Goal: Task Accomplishment & Management: Manage account settings

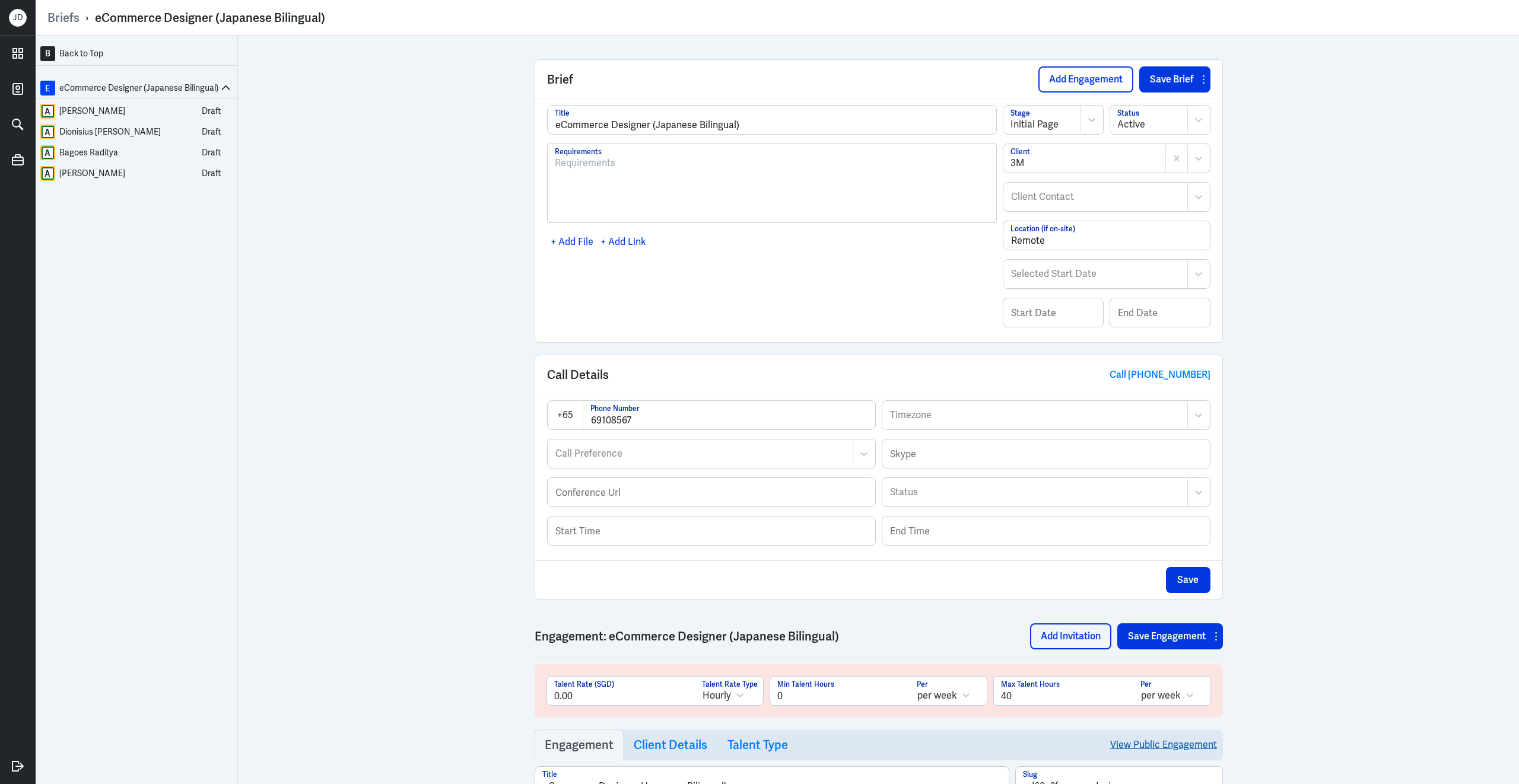
click at [1160, 752] on link "View Public Engagement" at bounding box center [1163, 744] width 107 height 30
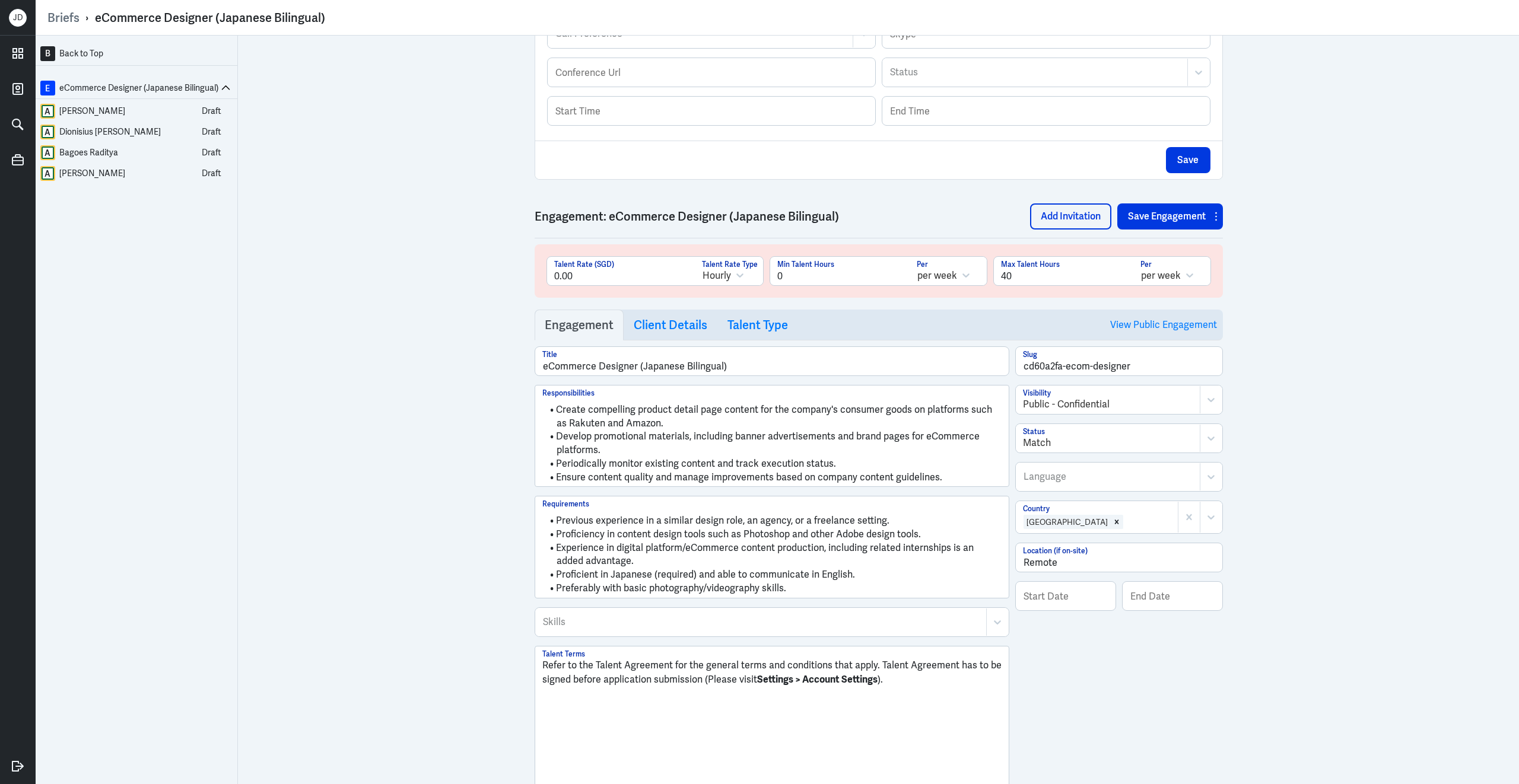
scroll to position [447, 0]
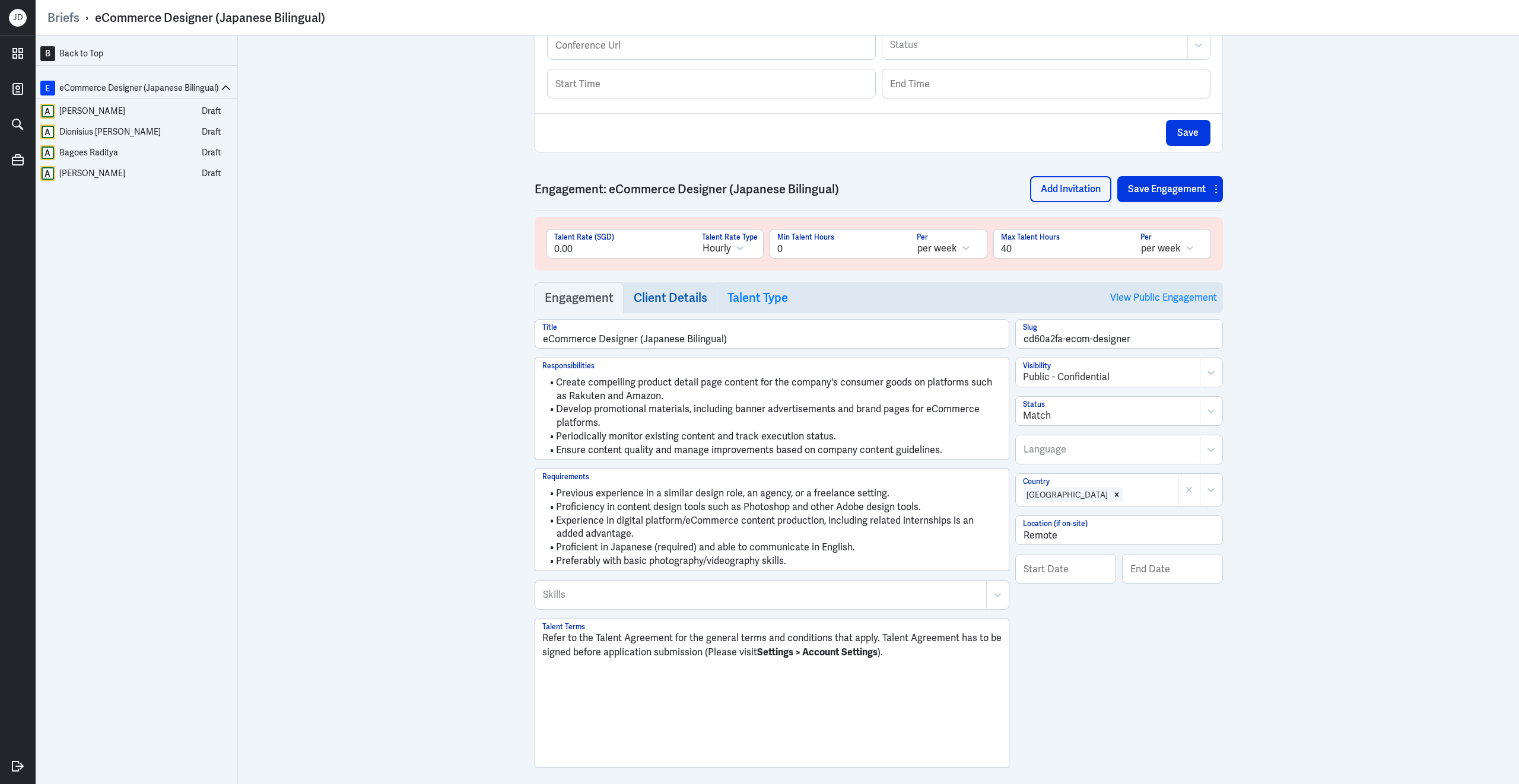
click at [659, 301] on h3 "Client Details" at bounding box center [670, 297] width 74 height 14
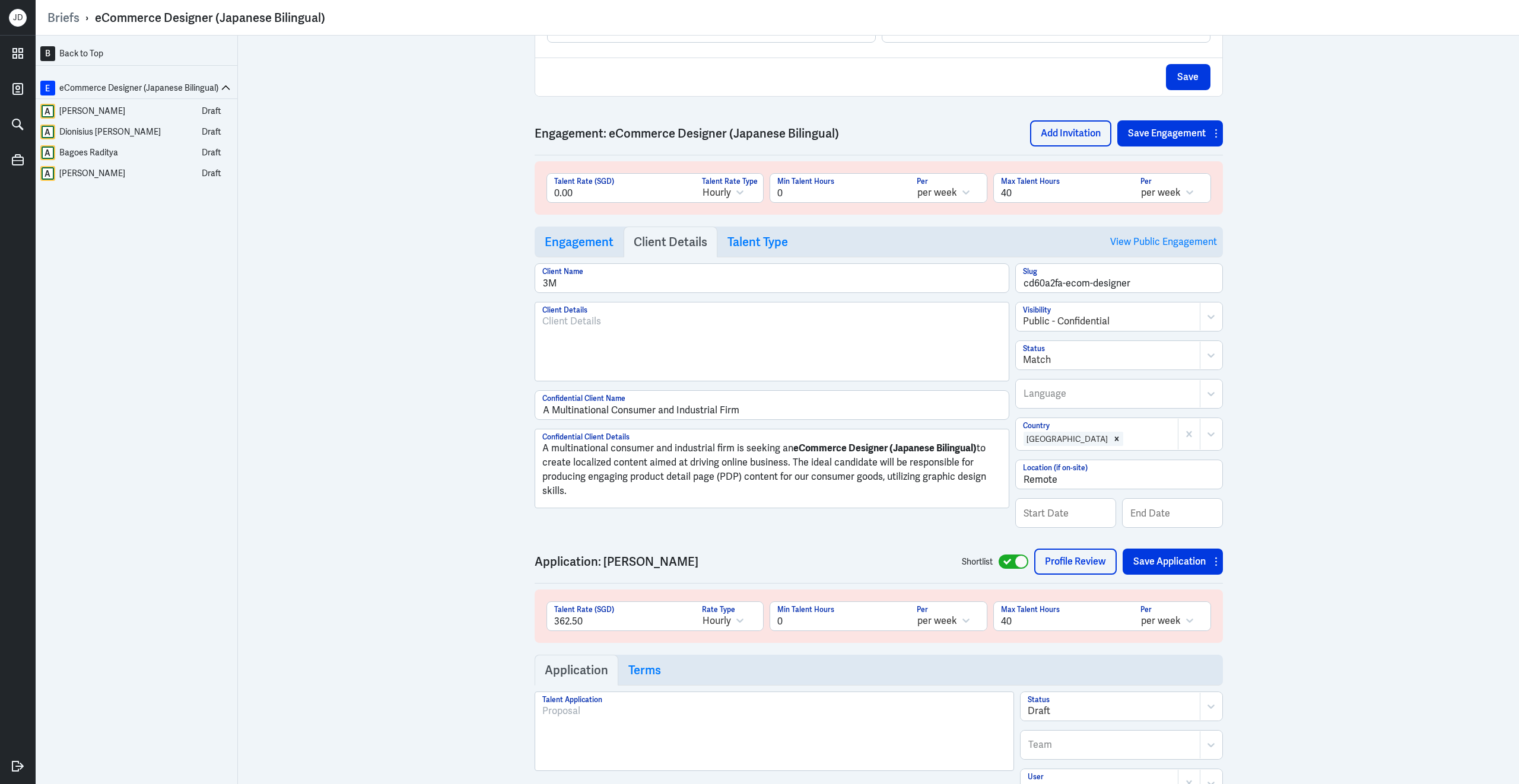
scroll to position [554, 0]
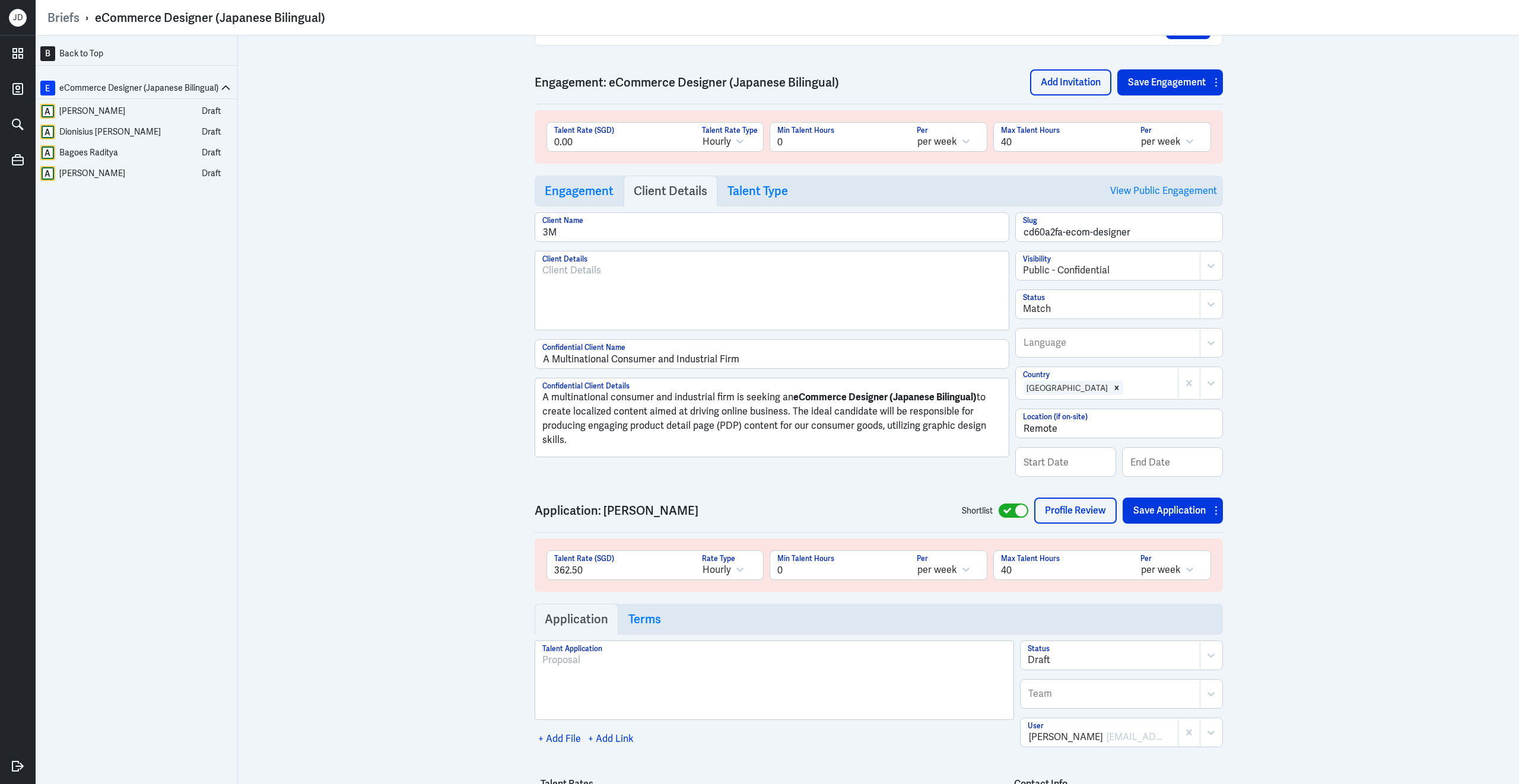
click at [619, 447] on p "A multinational consumer and industrial firm is seeking an eCommerce Designer (…" at bounding box center [772, 419] width 459 height 57
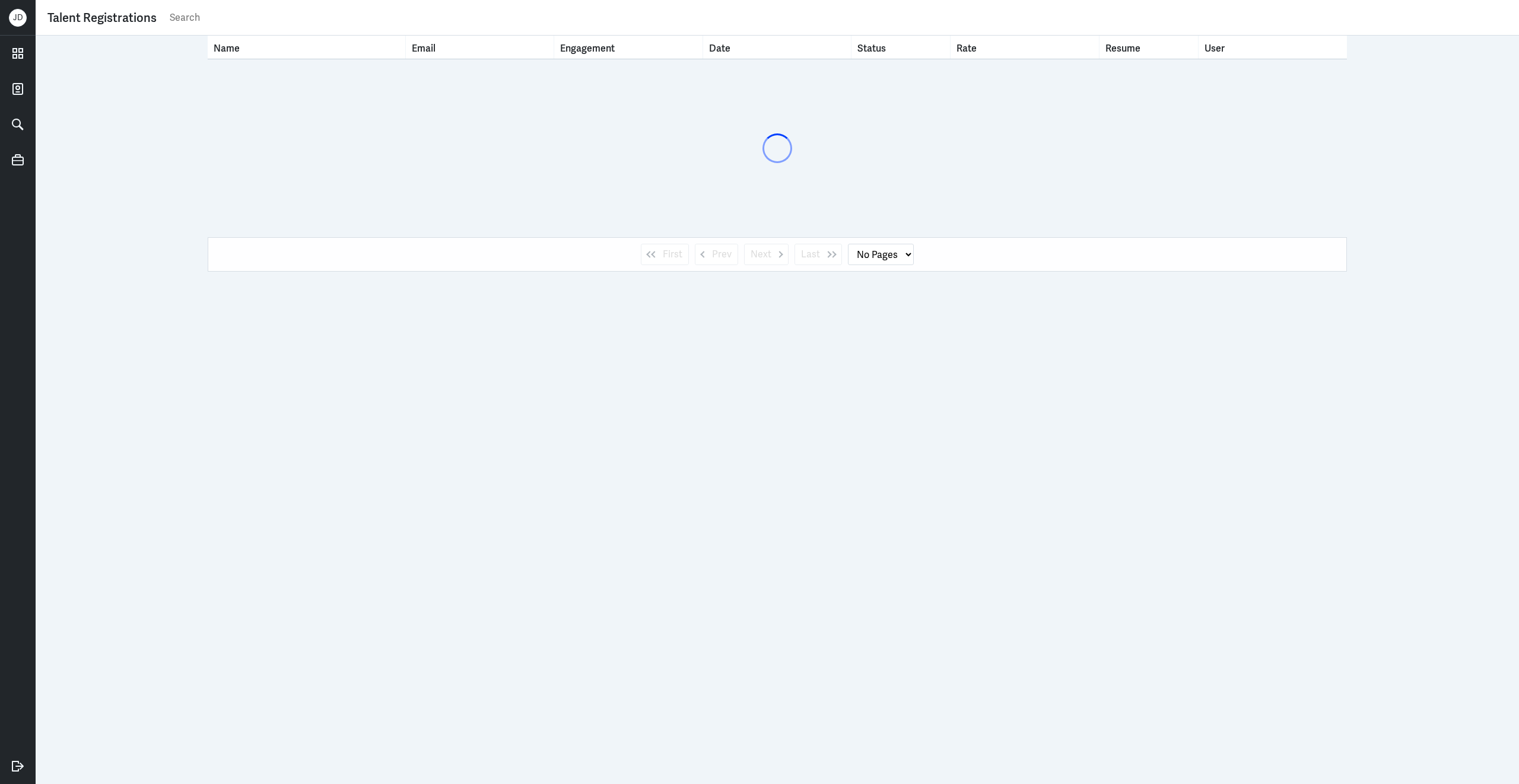
select select "1"
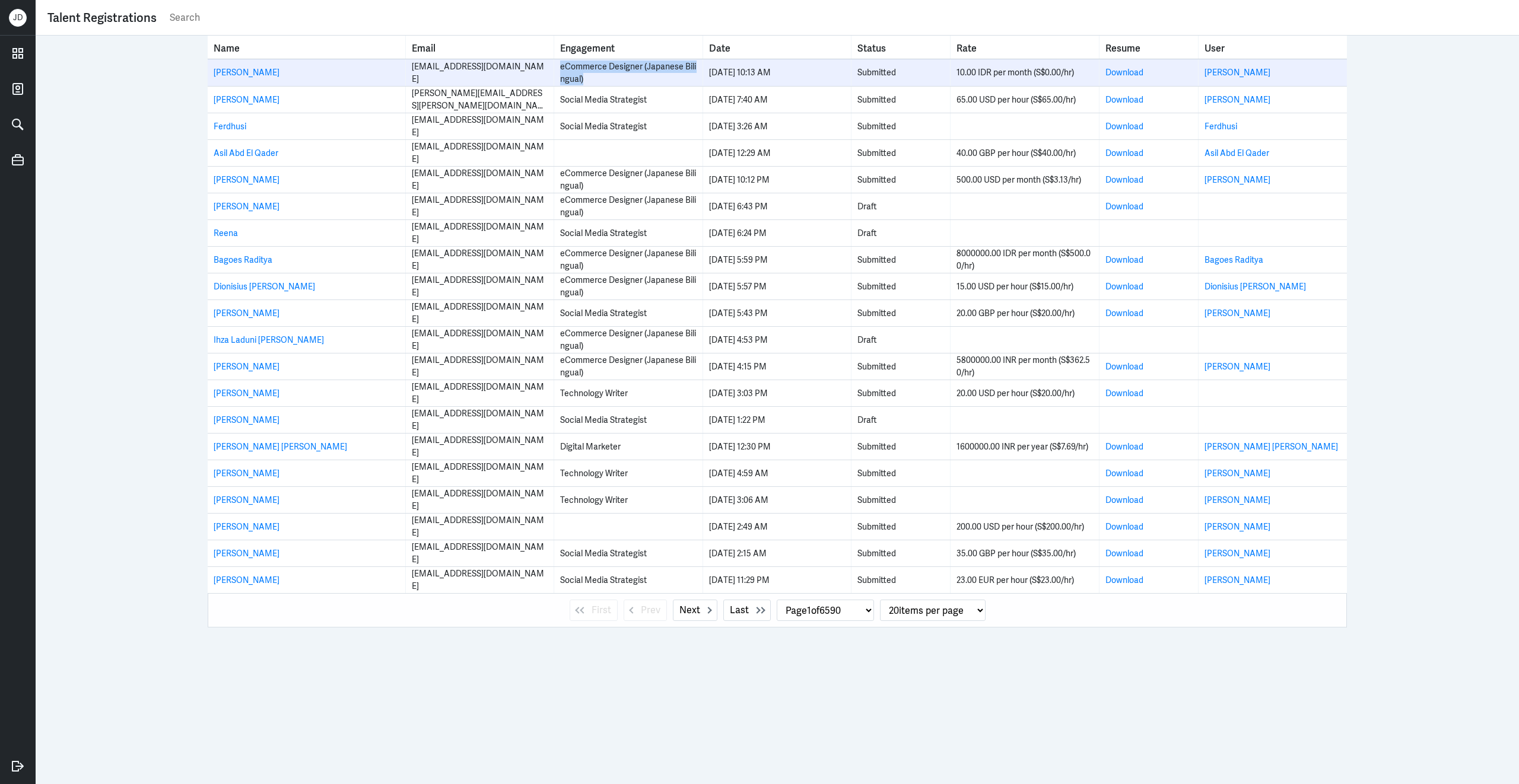
drag, startPoint x: 560, startPoint y: 69, endPoint x: 598, endPoint y: 79, distance: 39.3
click at [598, 79] on div "eCommerce Designer (Japanese Bilingual)" at bounding box center [628, 73] width 136 height 25
copy div "eCommerce Designer (Japanese Bilingual)"
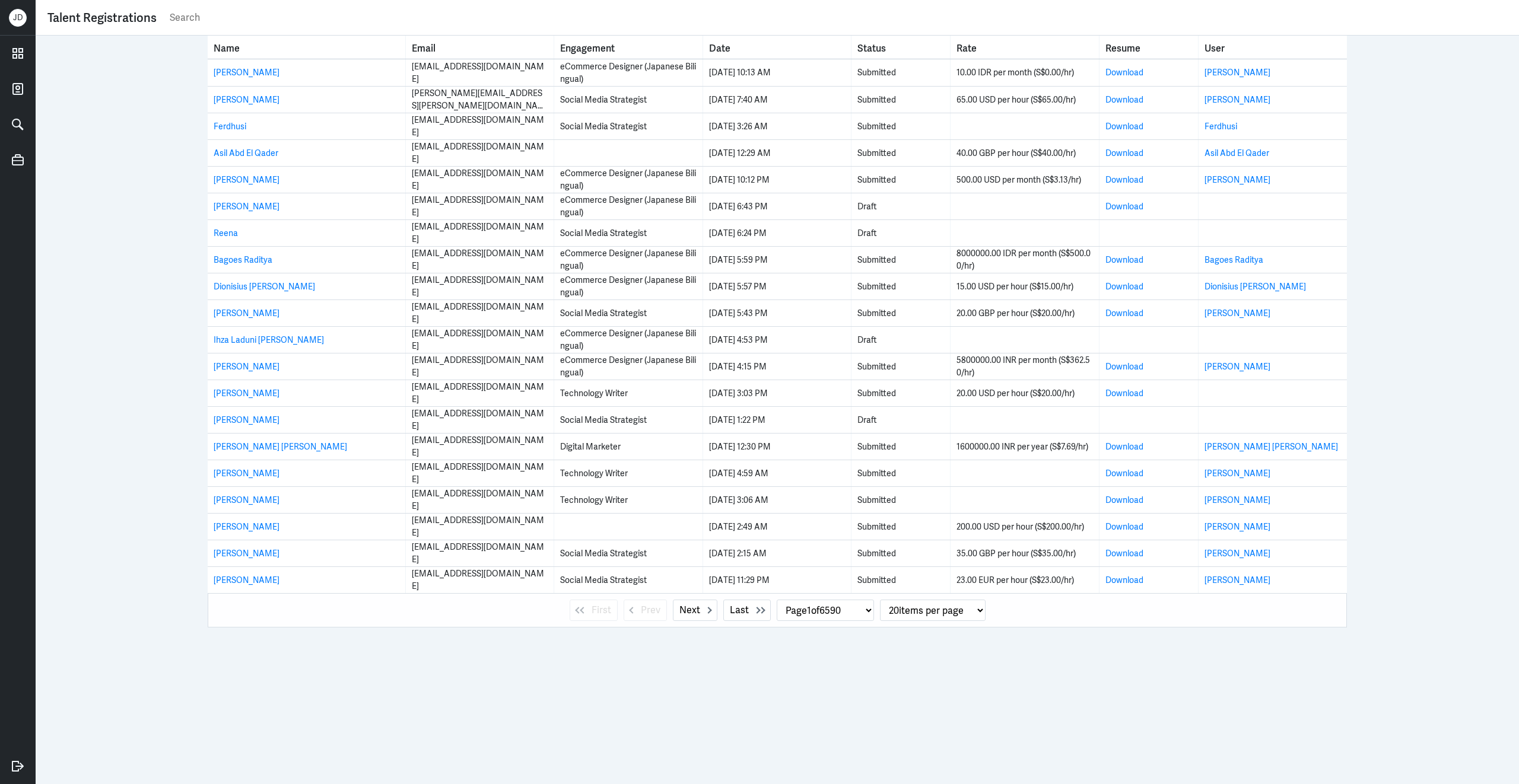
click at [198, 22] on input "text" at bounding box center [838, 18] width 1339 height 18
paste input "eCommerce Designer (Japanese Bilingual)"
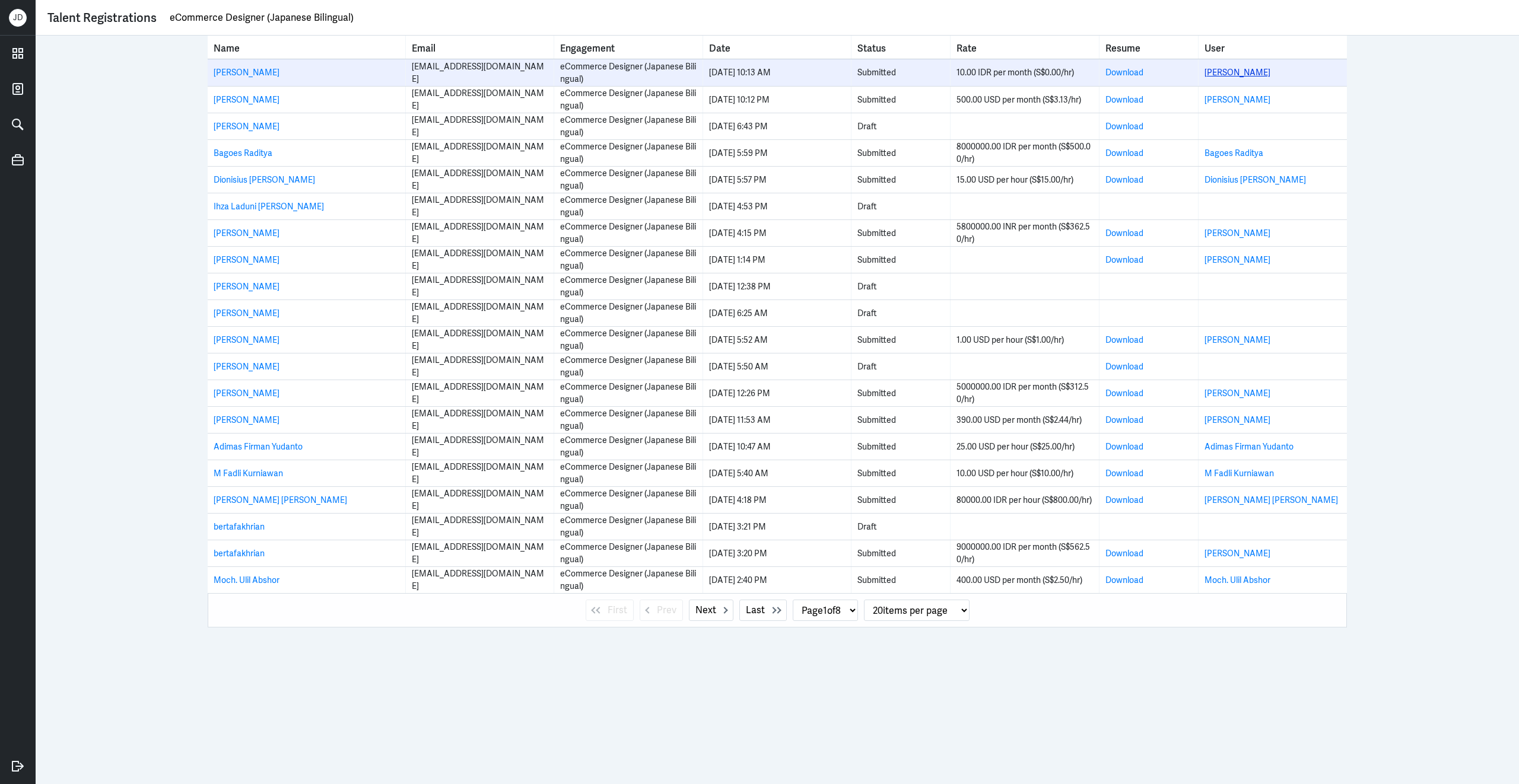
type input "eCommerce Designer (Japanese Bilingual)"
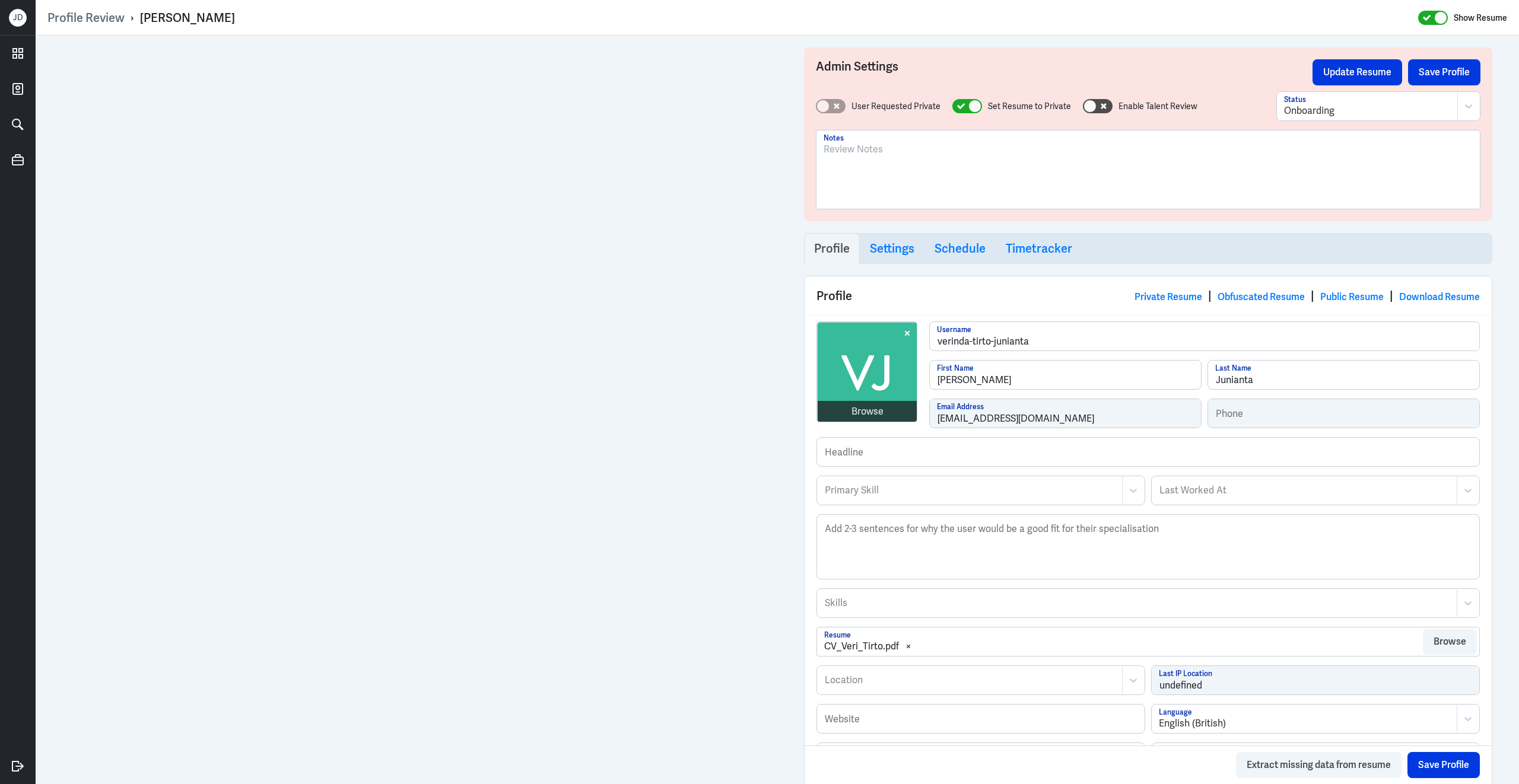
click at [969, 177] on div at bounding box center [1148, 174] width 649 height 64
click at [949, 191] on div at bounding box center [1148, 174] width 649 height 64
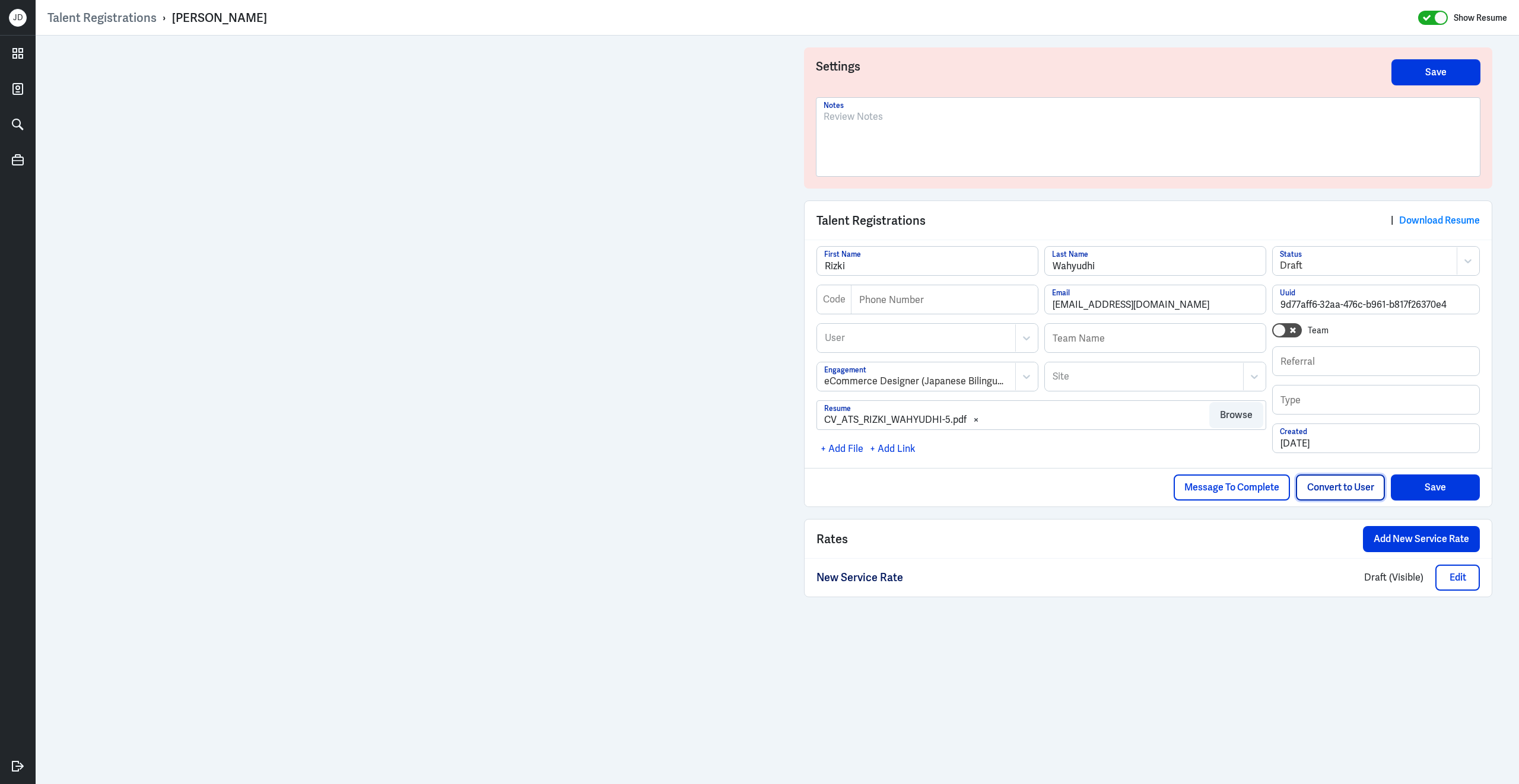
click at [1344, 496] on button "Convert to User" at bounding box center [1341, 487] width 89 height 26
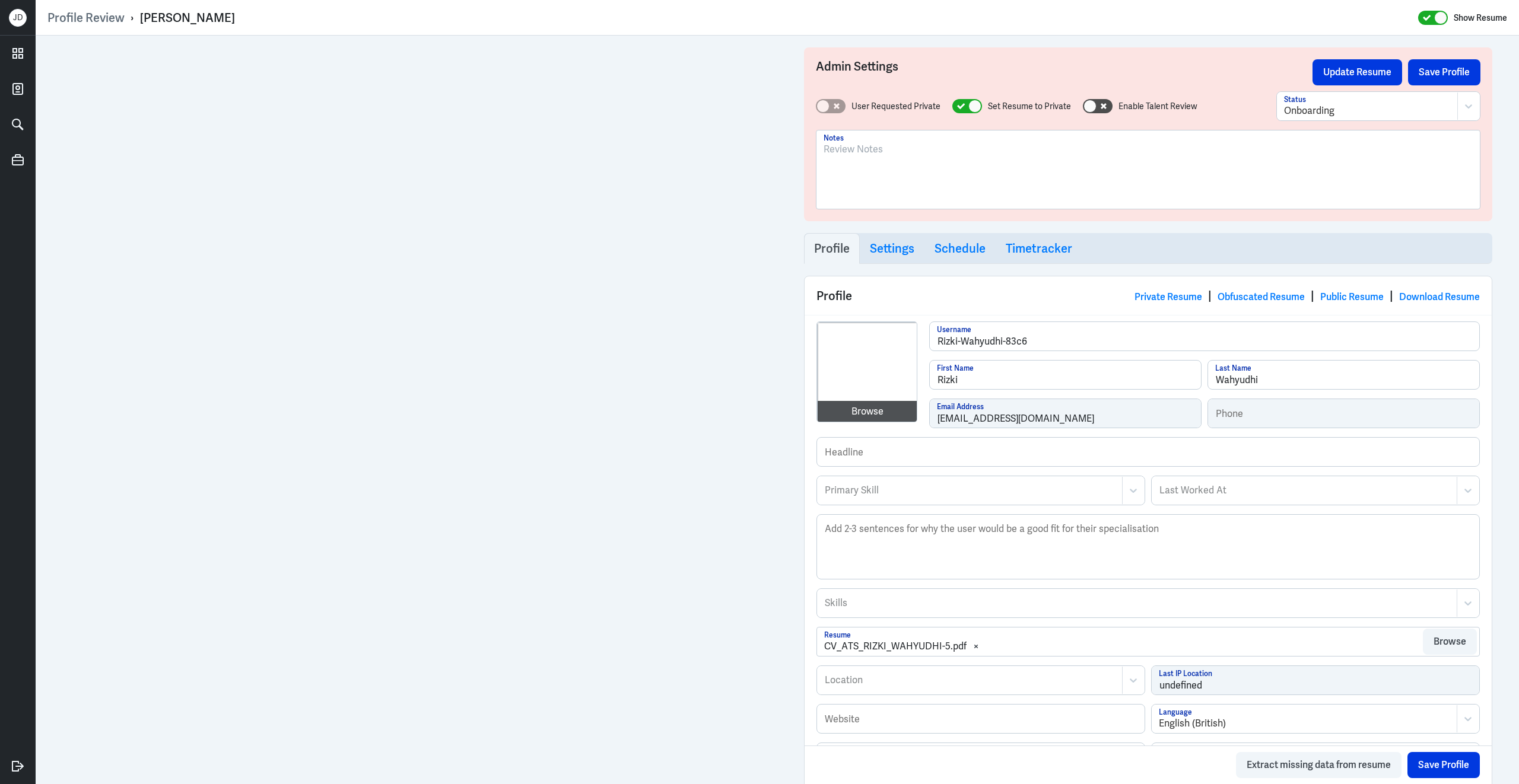
click at [936, 174] on div at bounding box center [1148, 174] width 649 height 64
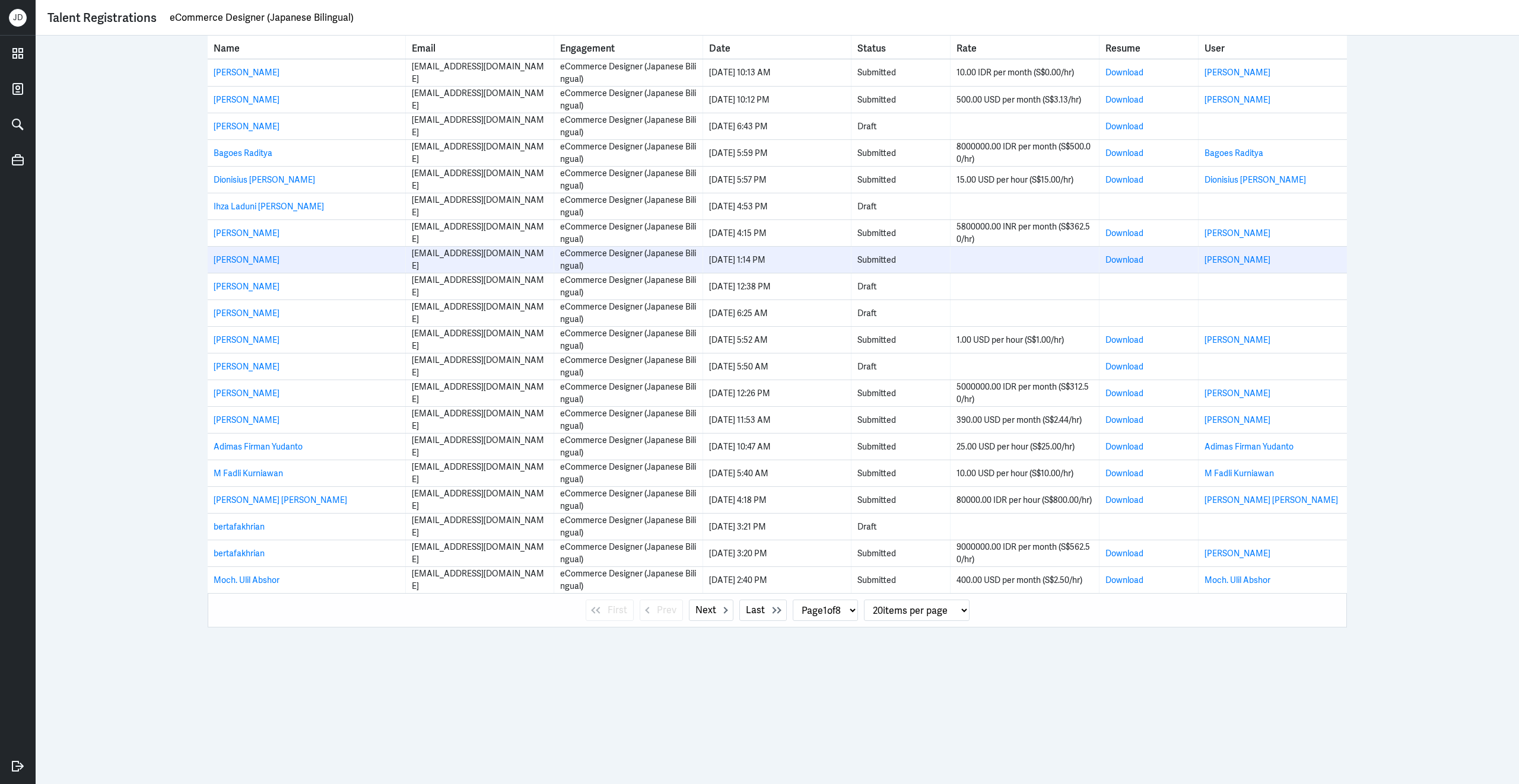
drag, startPoint x: 211, startPoint y: 259, endPoint x: 338, endPoint y: 261, distance: 127.0
click at [338, 261] on td "[PERSON_NAME]" at bounding box center [307, 259] width 198 height 26
copy link "[PERSON_NAME]"
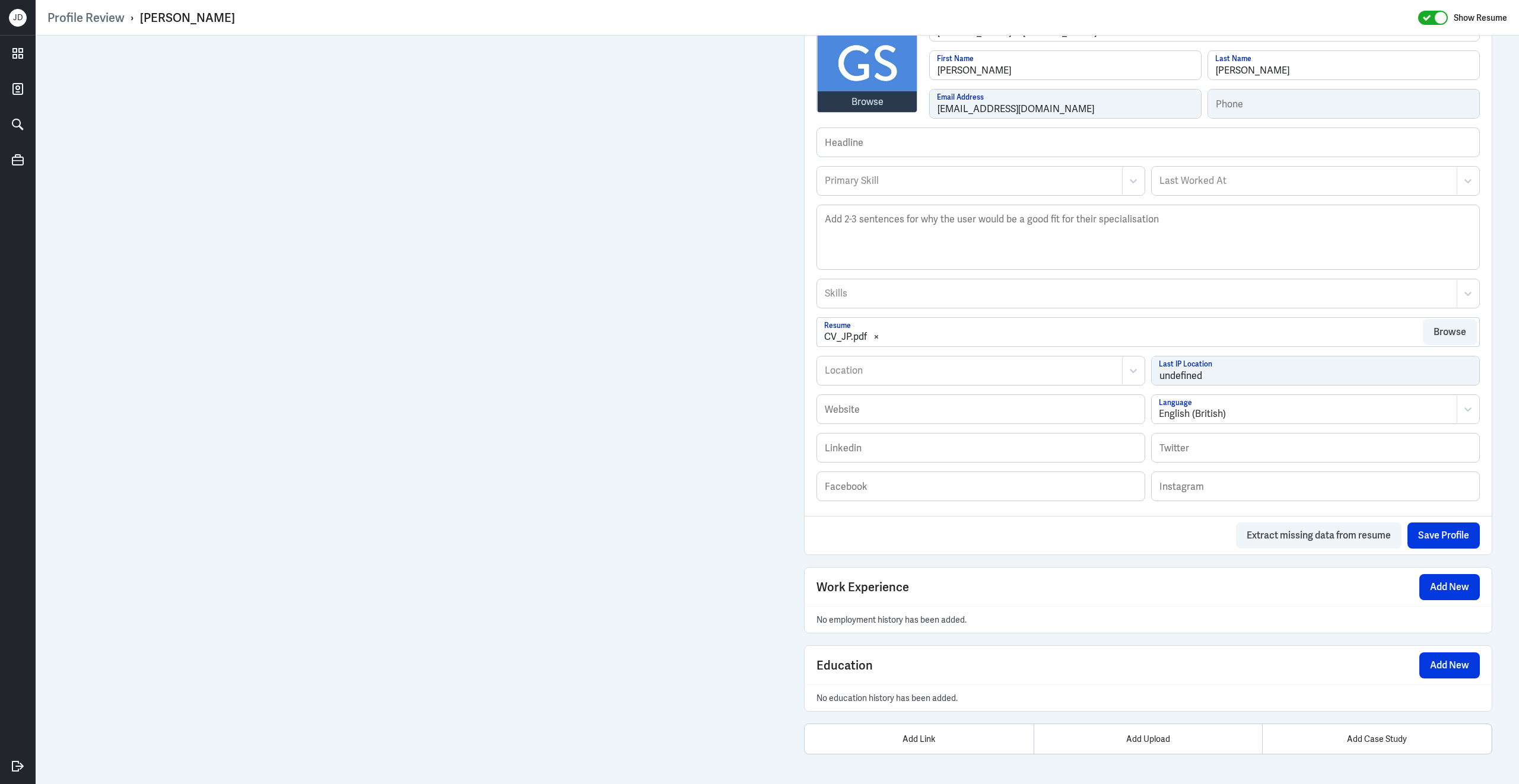
scroll to position [306, 0]
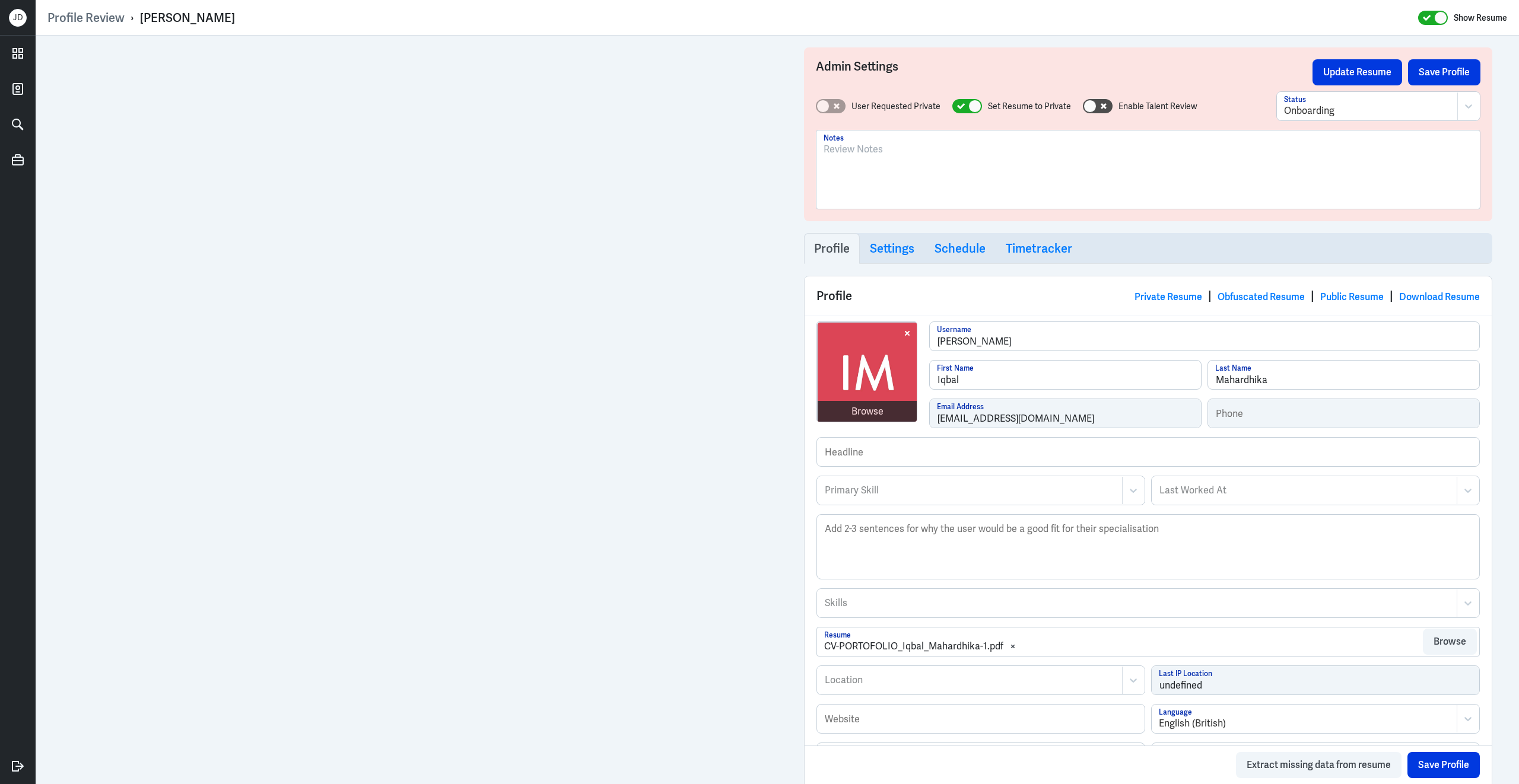
click at [850, 189] on div at bounding box center [1148, 174] width 649 height 64
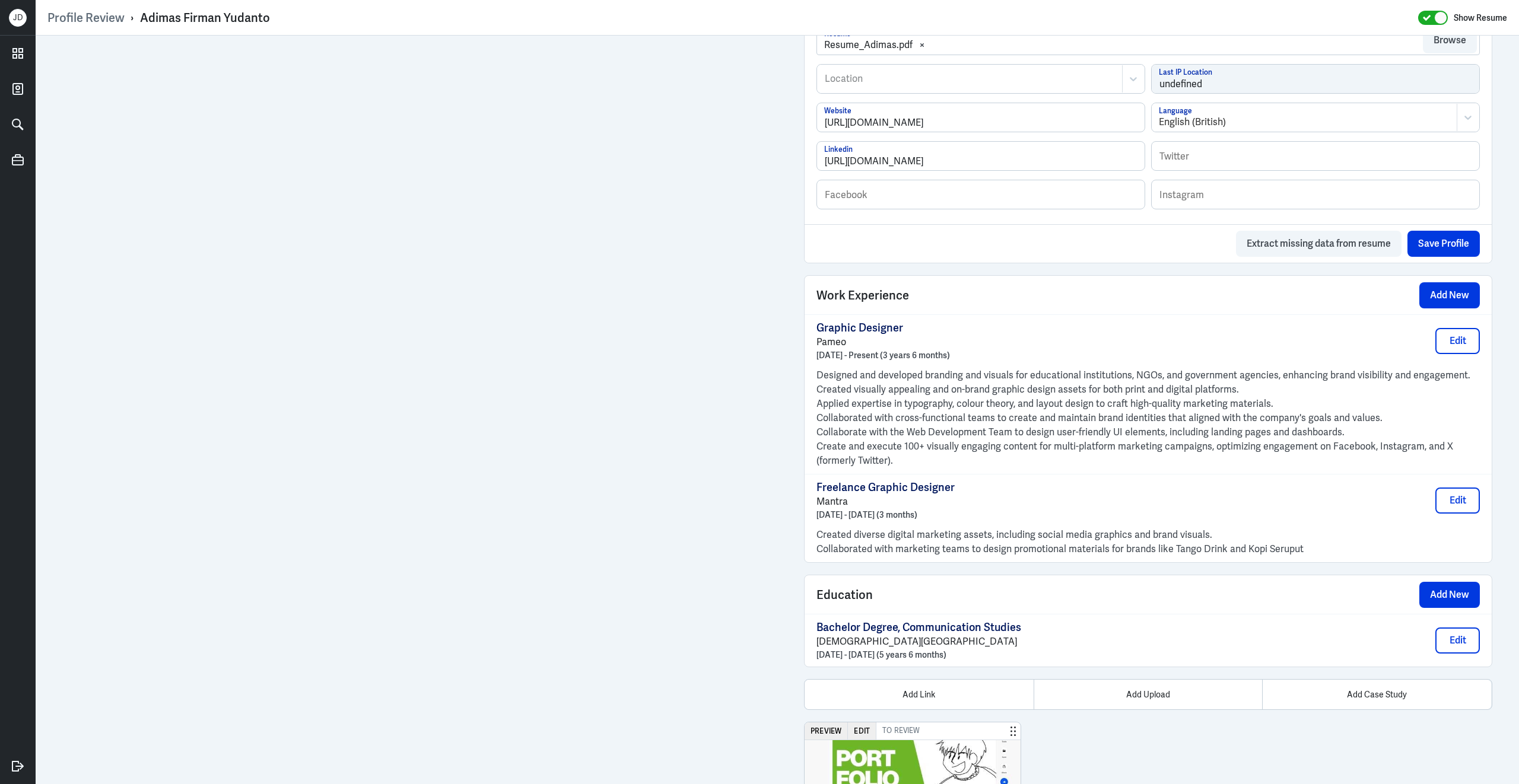
scroll to position [726, 0]
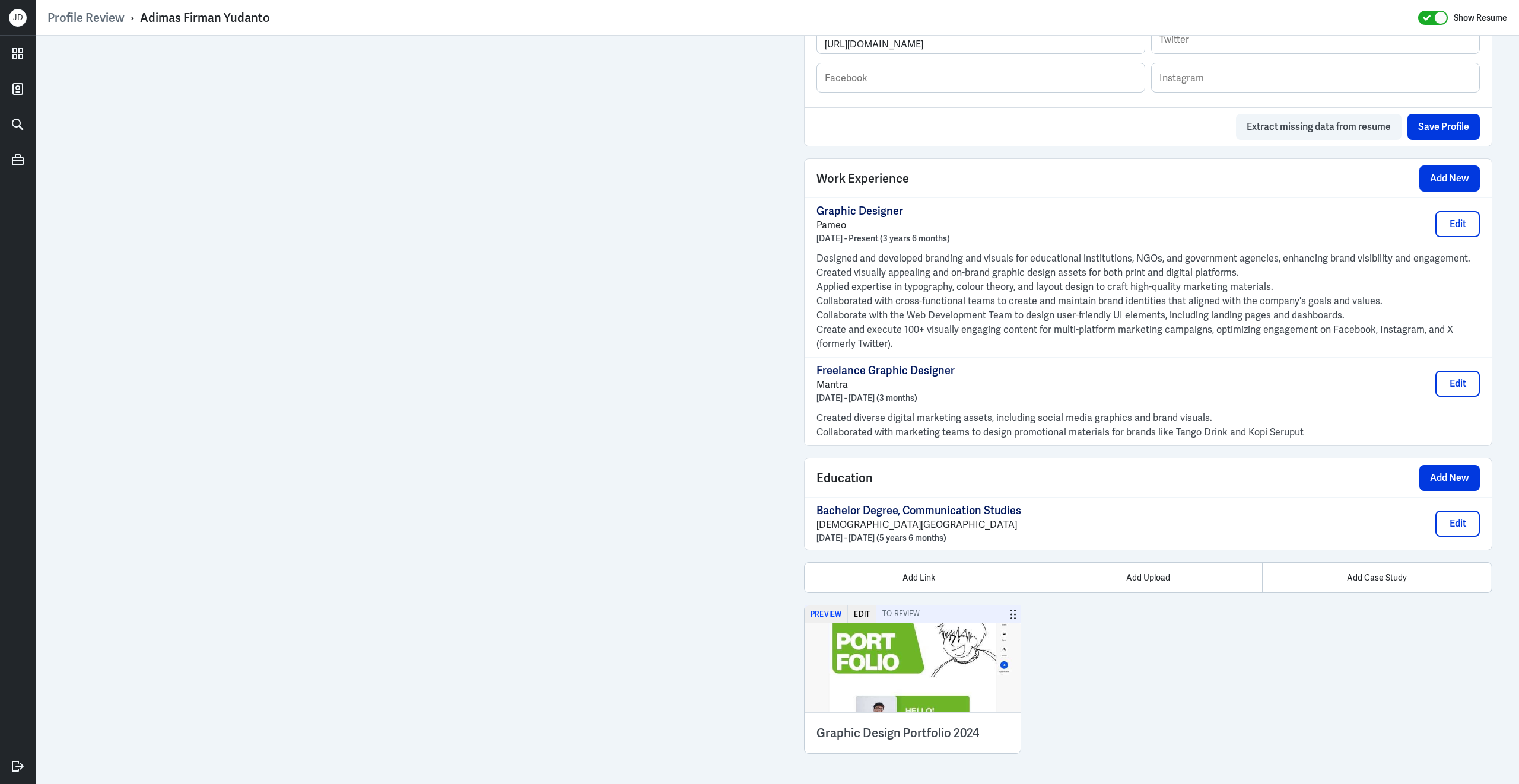
click at [819, 610] on button "Preview" at bounding box center [826, 614] width 43 height 17
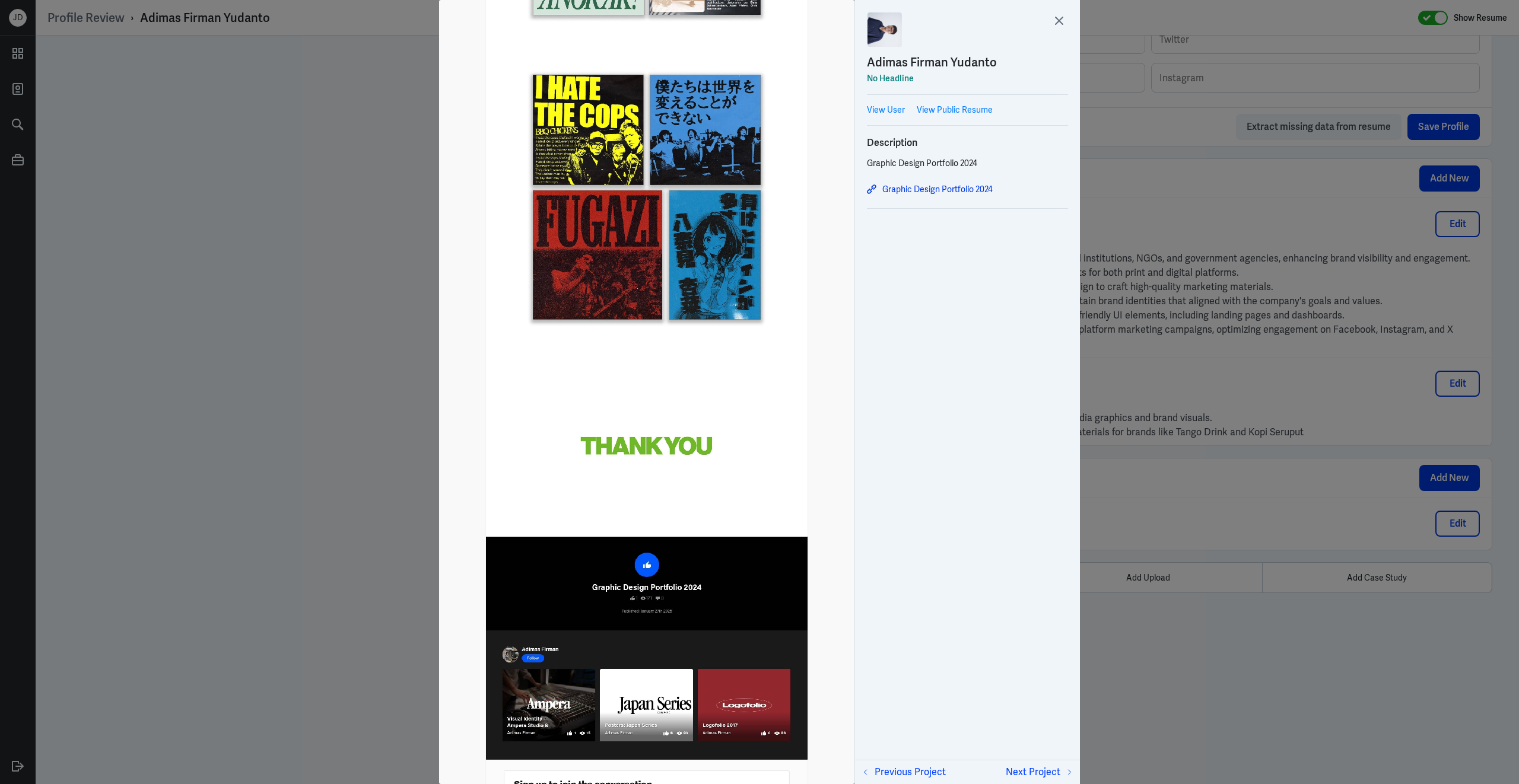
scroll to position [6113, 0]
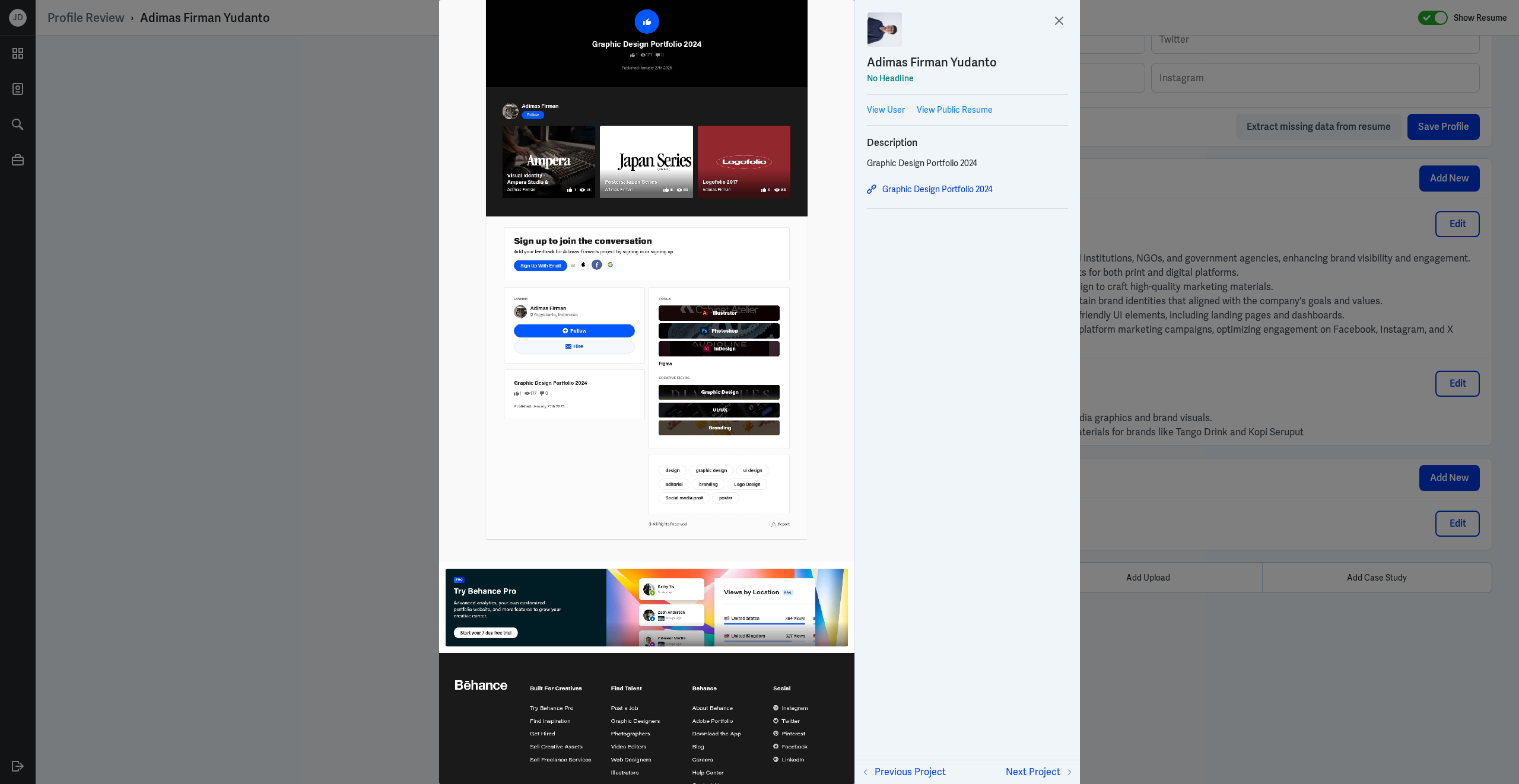
click at [1240, 346] on div at bounding box center [759, 392] width 1519 height 784
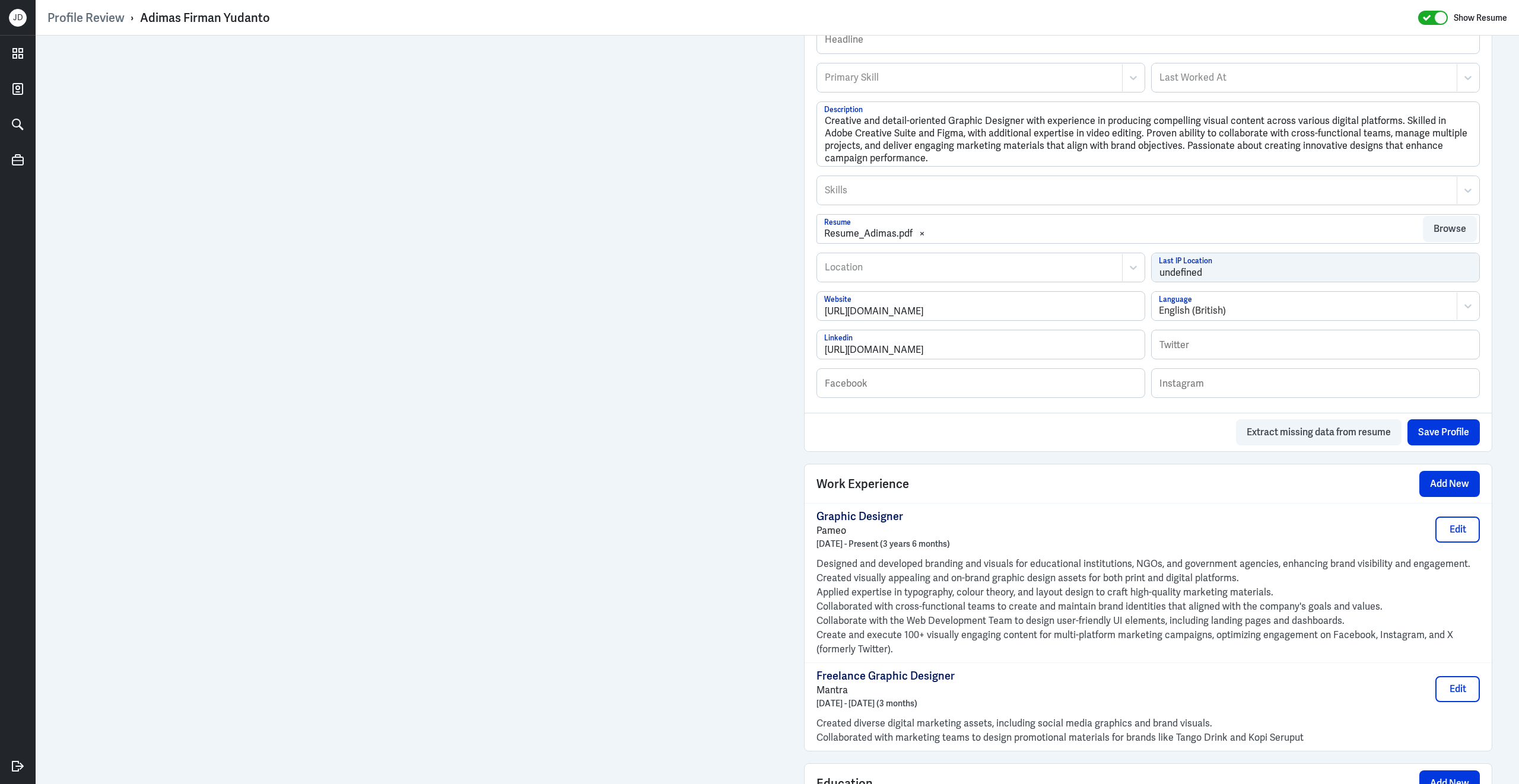
scroll to position [133, 0]
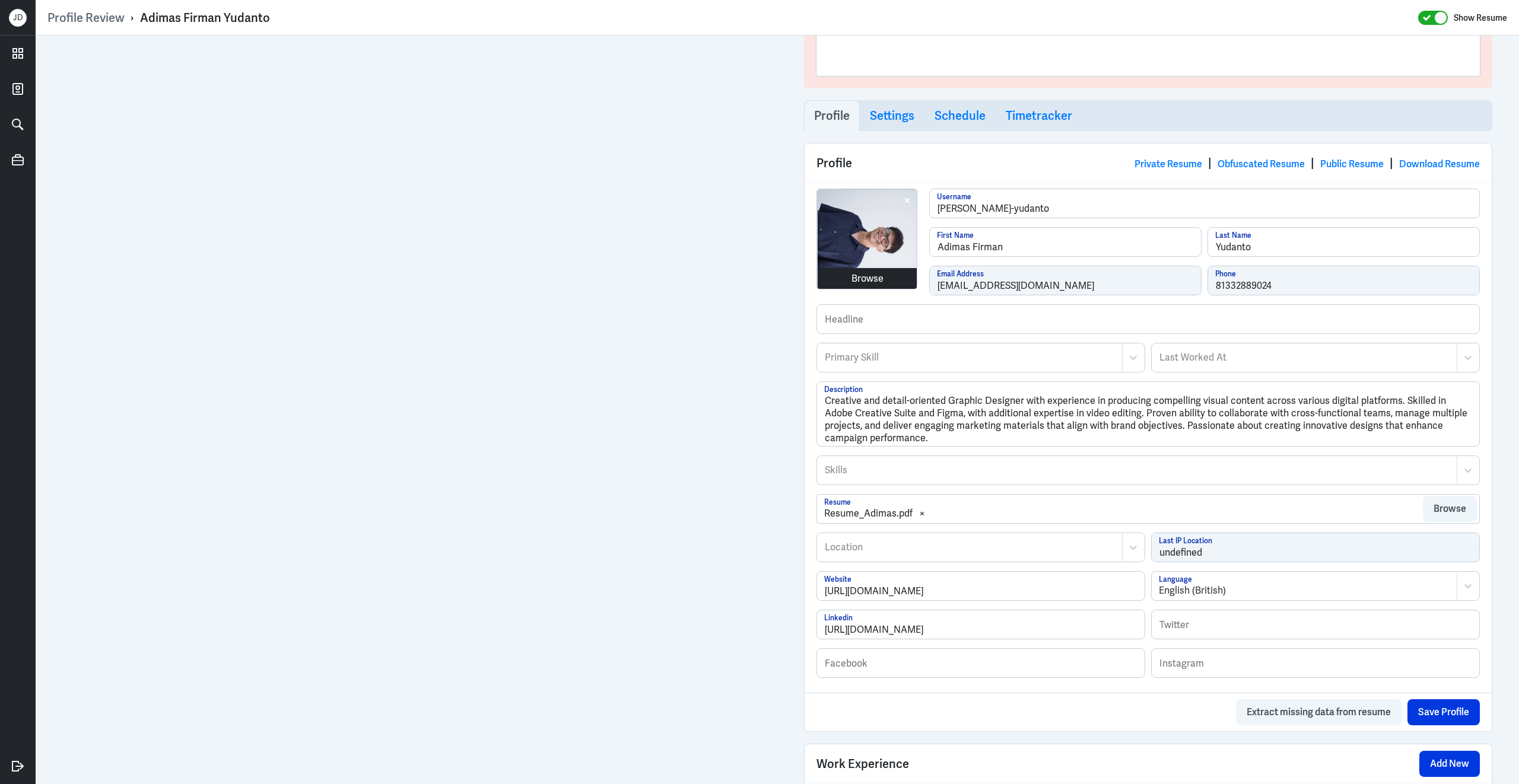
click at [912, 287] on div "Browse [PERSON_NAME]-yudanto Username [PERSON_NAME] First Name Yudanto Last Nam…" at bounding box center [1148, 246] width 663 height 116
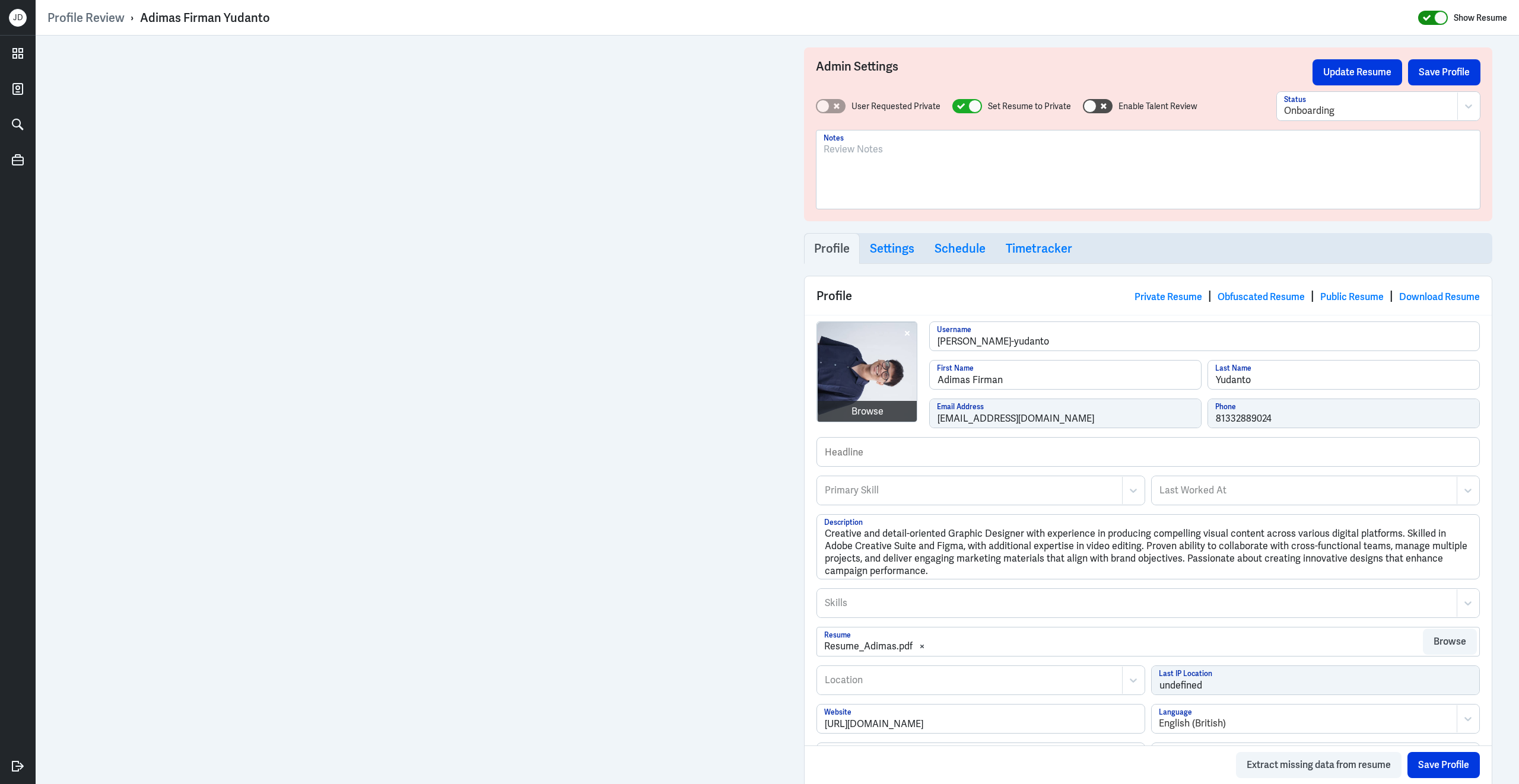
click at [1431, 18] on icon at bounding box center [1426, 18] width 8 height 7
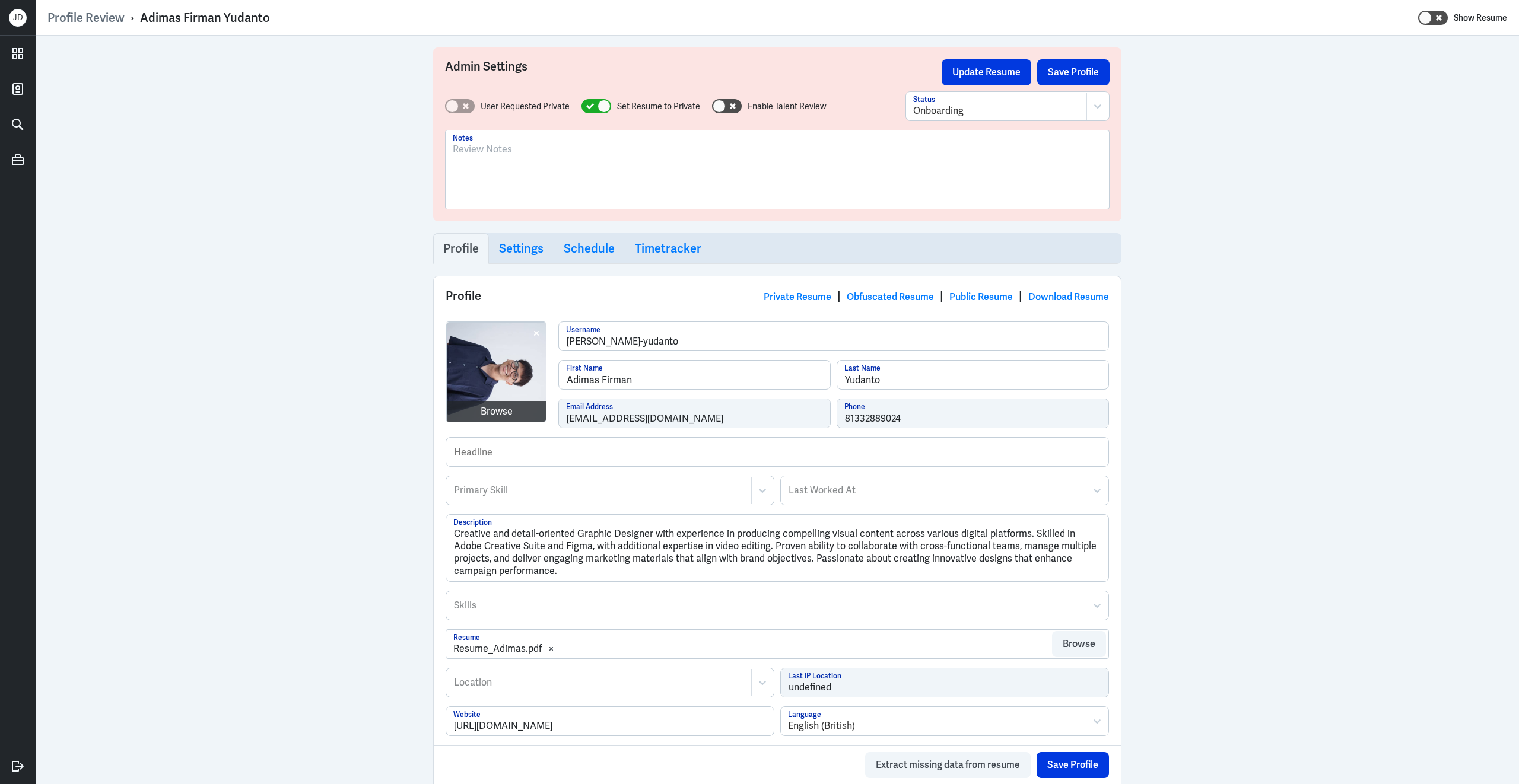
click at [1451, 17] on div "Show Resume" at bounding box center [1463, 18] width 89 height 16
click at [1436, 17] on icon at bounding box center [1439, 18] width 6 height 6
checkbox input "true"
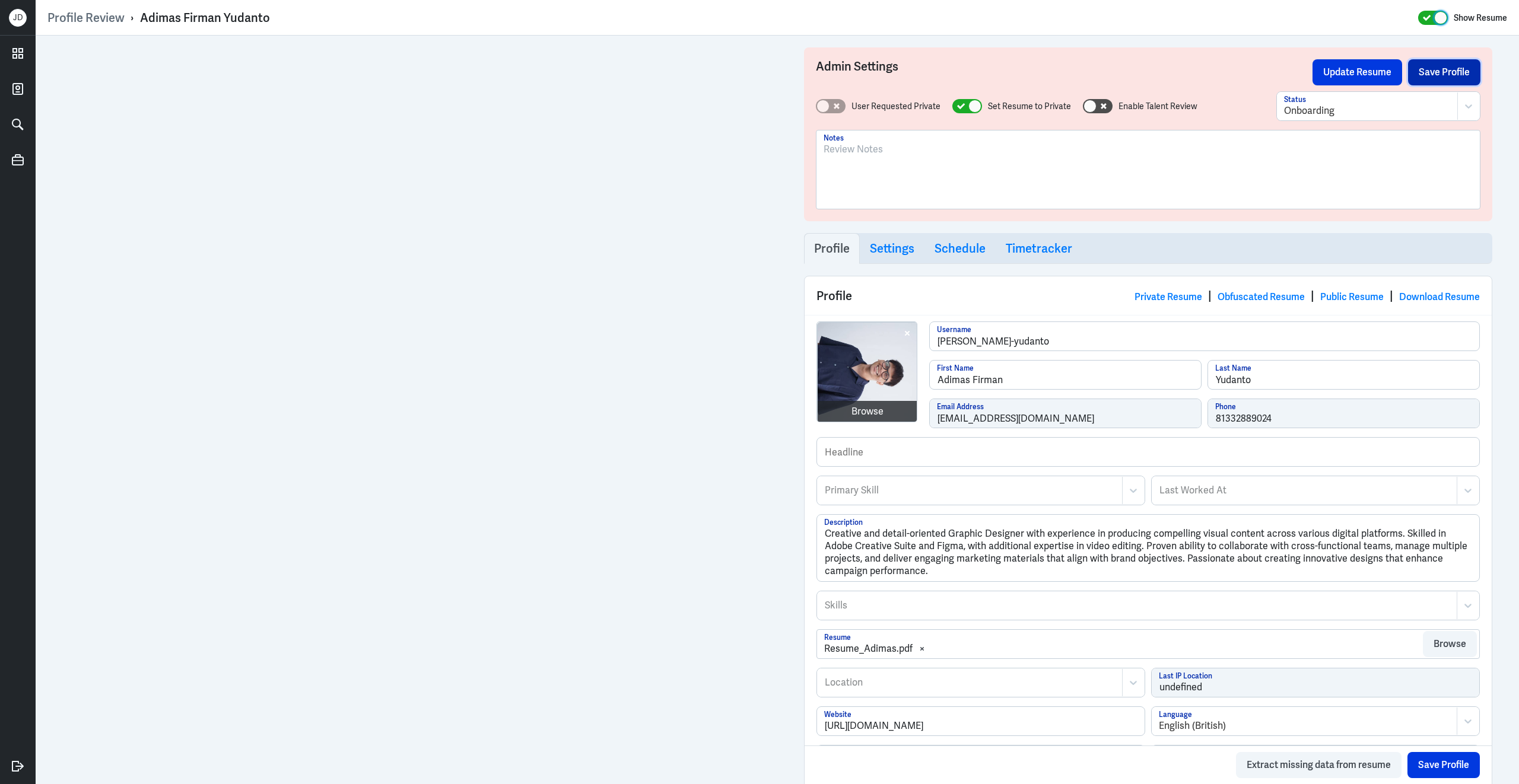
click at [1448, 71] on button "Save Profile" at bounding box center [1443, 72] width 72 height 26
click at [916, 417] on div "Browse adimas-firman-yudanto Username Adimas Firman First Name Yudanto Last Nam…" at bounding box center [1148, 379] width 663 height 116
click at [894, 184] on div at bounding box center [1148, 174] width 649 height 64
click at [1468, 68] on button "Save Profile" at bounding box center [1443, 72] width 72 height 26
drag, startPoint x: 140, startPoint y: 19, endPoint x: 273, endPoint y: 19, distance: 133.0
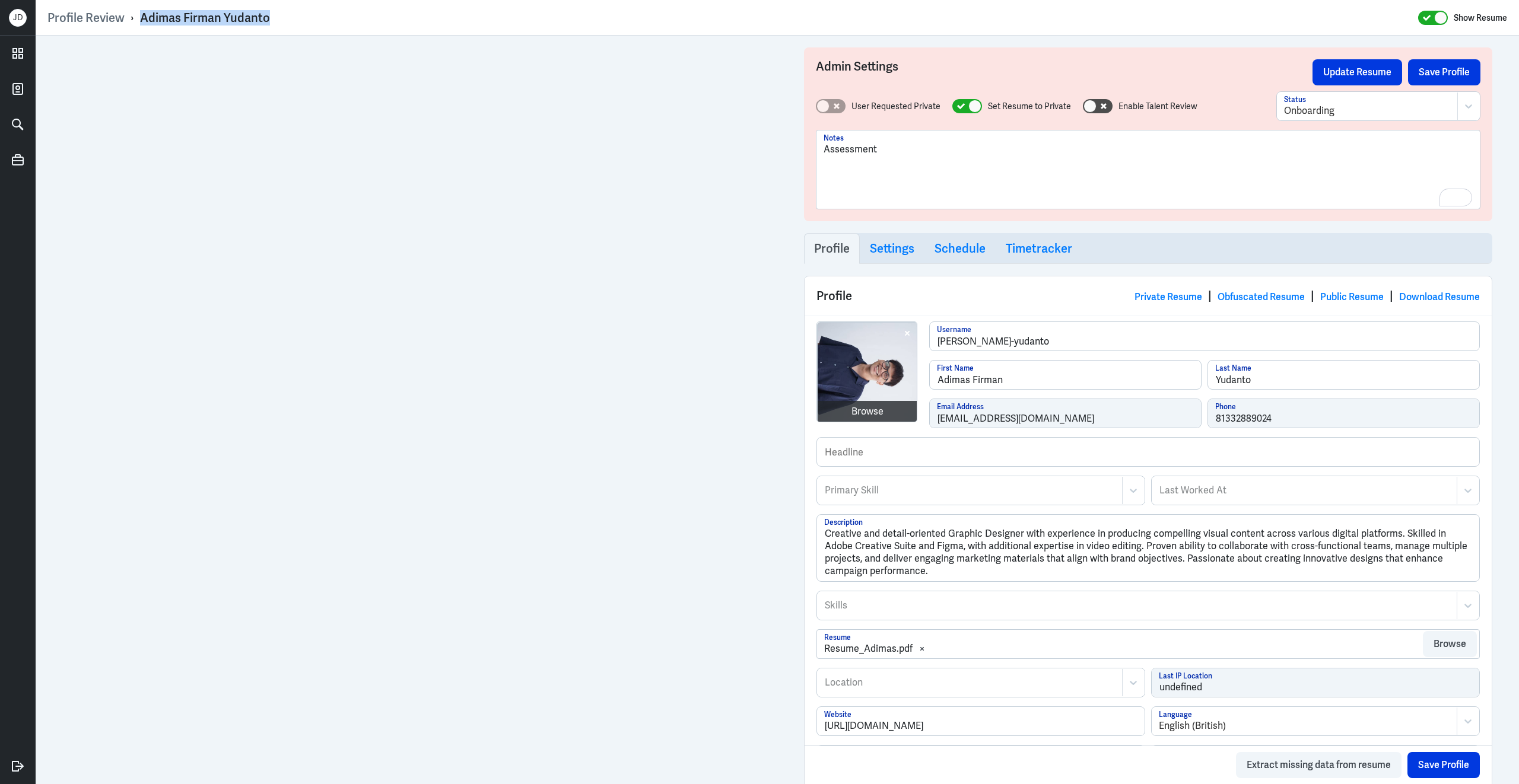
click at [273, 20] on div "Profile Review › Adimas Firman Yudanto Show Resume" at bounding box center [777, 18] width 1460 height 16
copy div "Adimas Firman Yudanto"
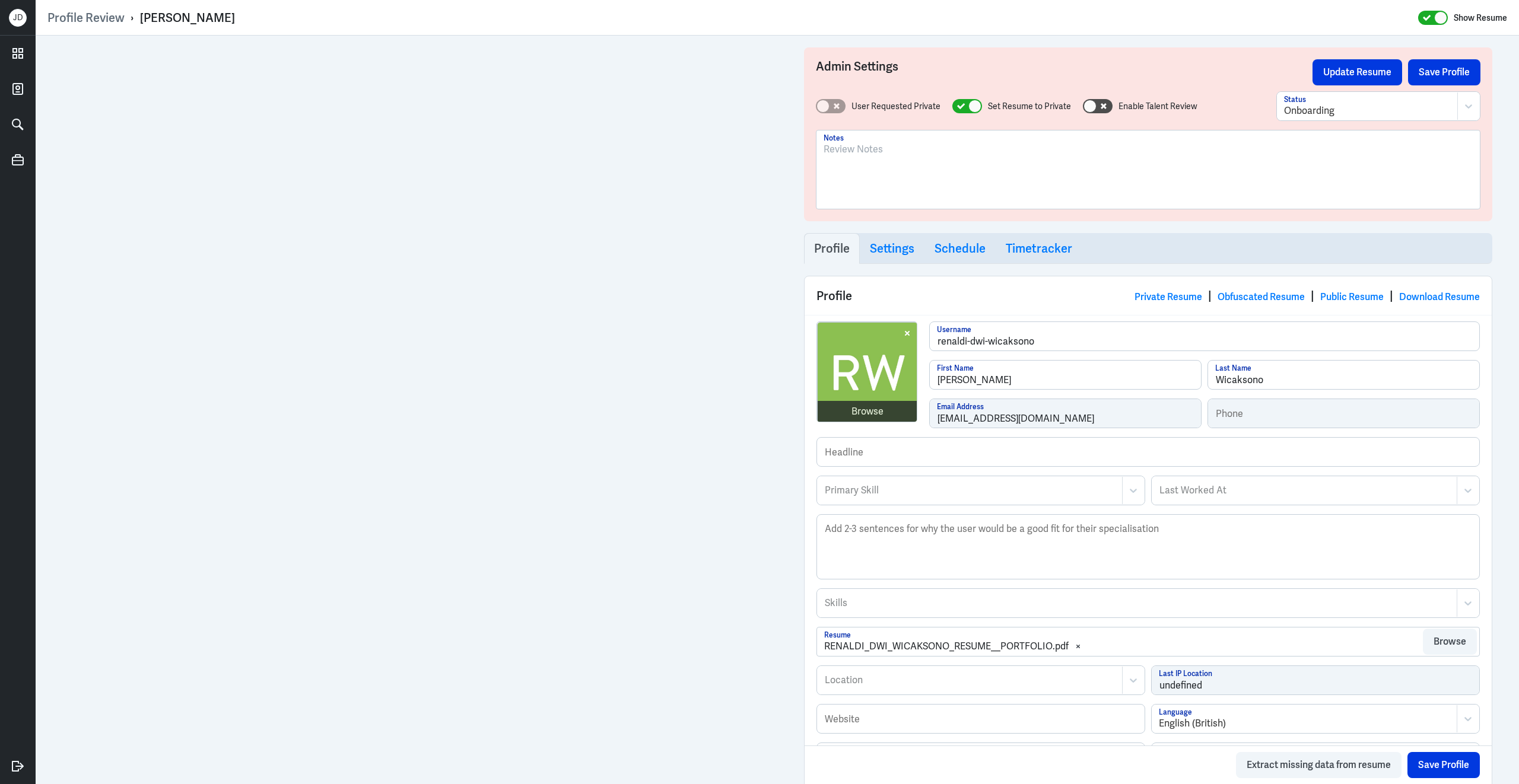
click at [906, 193] on div at bounding box center [1148, 174] width 649 height 64
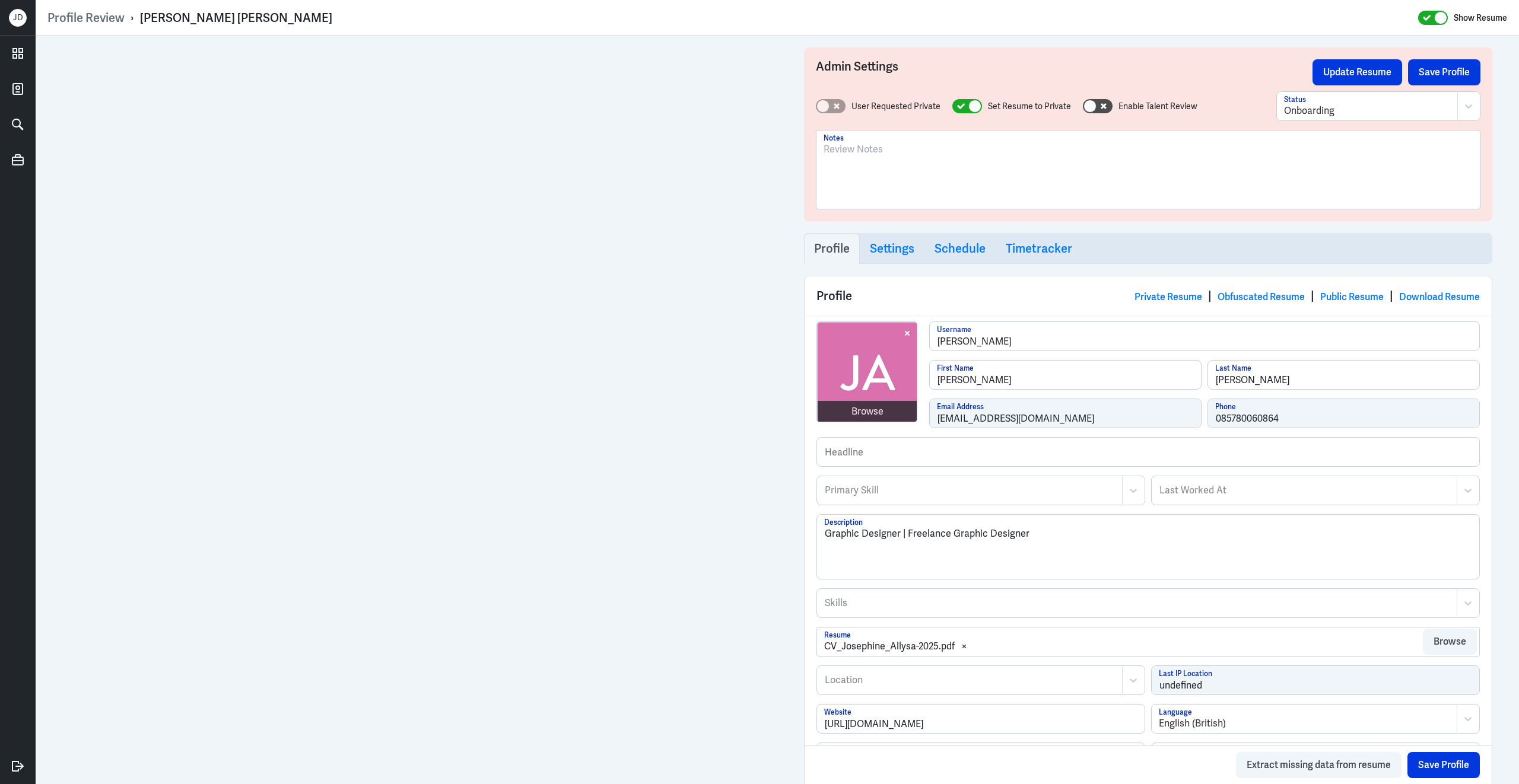
click at [928, 172] on div at bounding box center [1148, 174] width 649 height 64
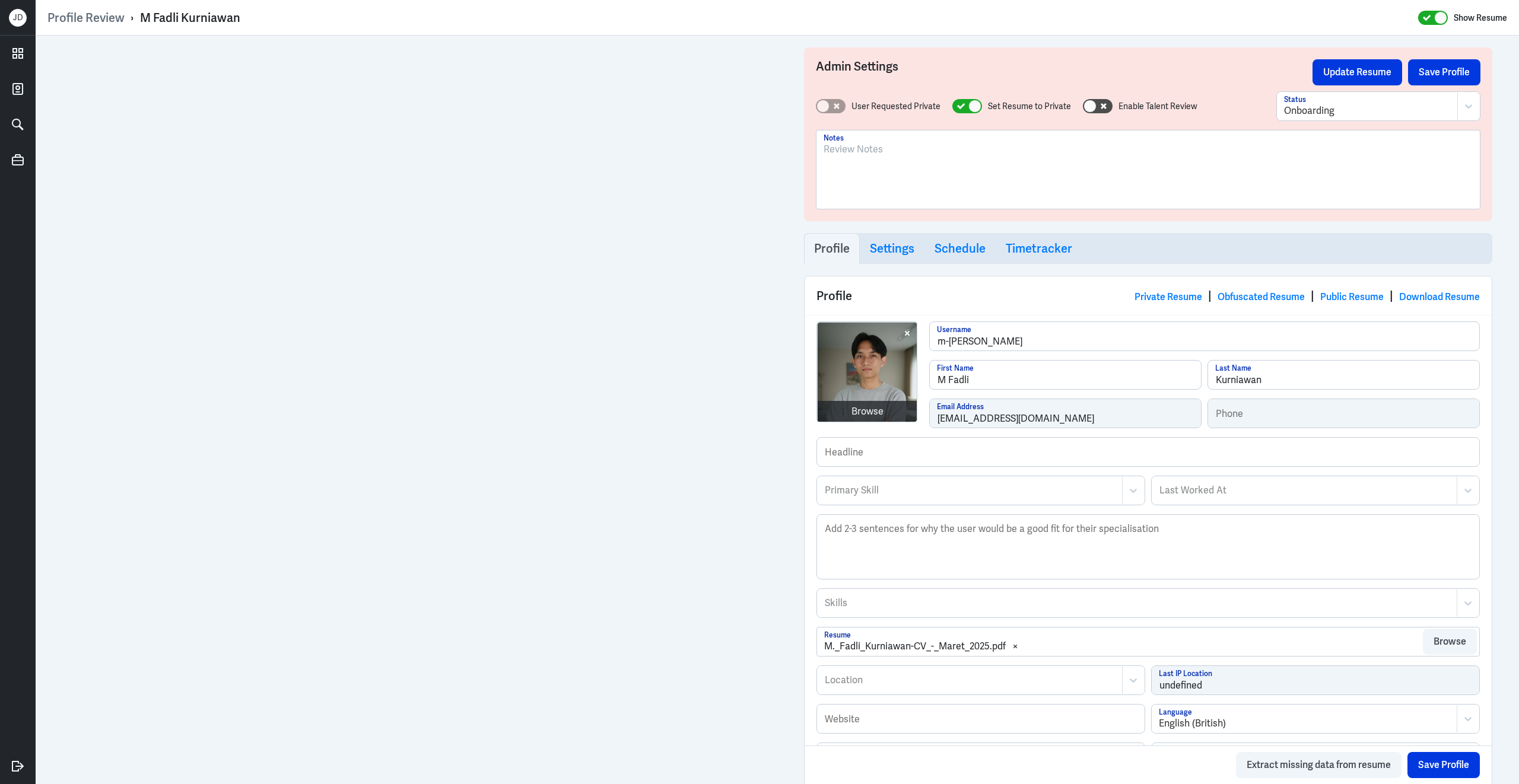
click at [934, 177] on div at bounding box center [1148, 174] width 649 height 64
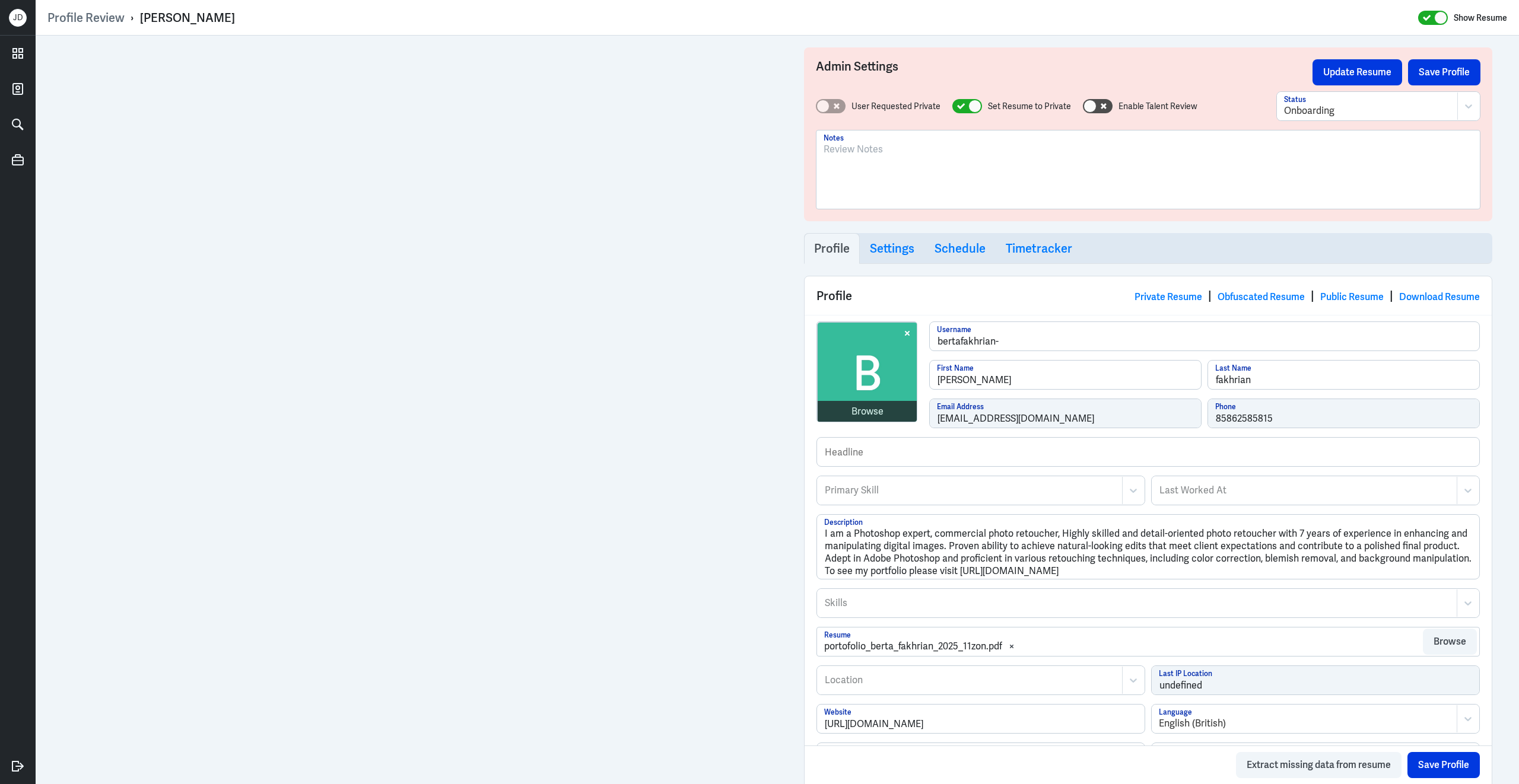
click at [900, 169] on div at bounding box center [1148, 174] width 649 height 64
click at [1434, 72] on button "Save Profile" at bounding box center [1443, 72] width 72 height 26
